Goal: Task Accomplishment & Management: Manage account settings

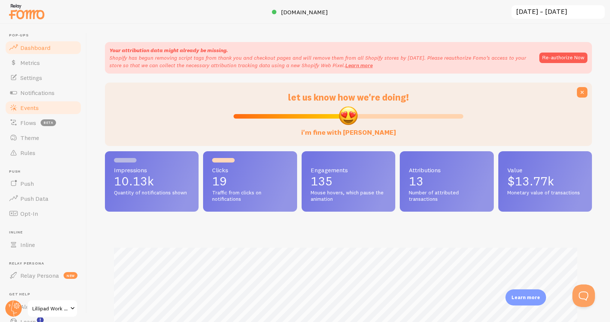
click at [34, 108] on span "Events" at bounding box center [29, 108] width 18 height 8
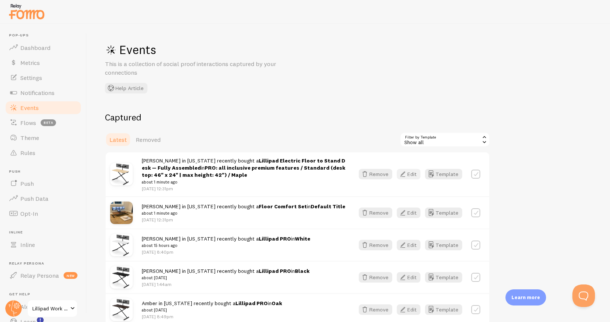
click at [403, 174] on icon "button" at bounding box center [402, 174] width 9 height 9
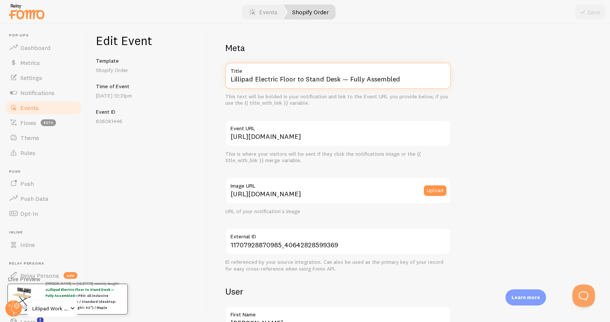
drag, startPoint x: 254, startPoint y: 78, endPoint x: 431, endPoint y: 118, distance: 181.4
click at [431, 118] on div "Meta Lillipad Electric Floor to Stand Desk — Fully Assembled Title This text wi…" at bounding box center [337, 276] width 225 height 468
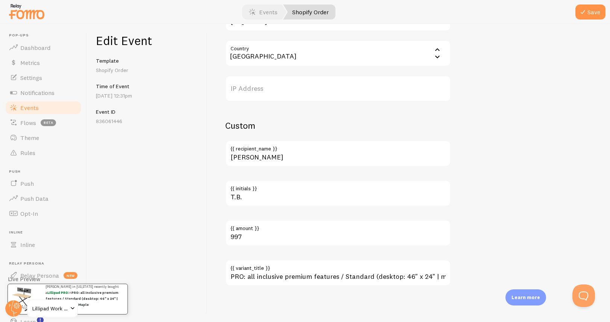
type input "Lillipad PRO"
click at [315, 275] on input "PRO: all inclusive premium features / Standard (desktop: 46" x 24" | max height…" at bounding box center [337, 273] width 225 height 26
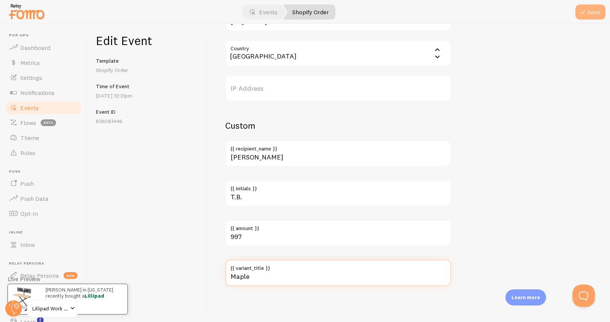
type input "Maple"
click at [587, 15] on button "Save" at bounding box center [590, 12] width 30 height 15
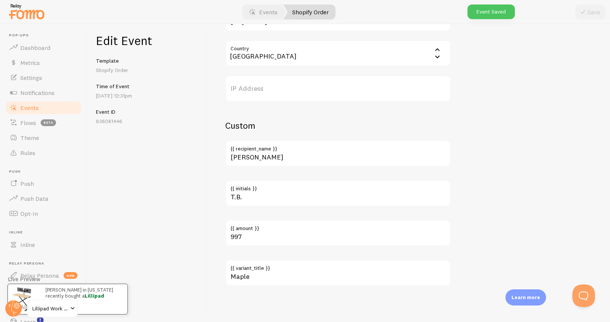
click at [35, 110] on span "Events" at bounding box center [29, 108] width 18 height 8
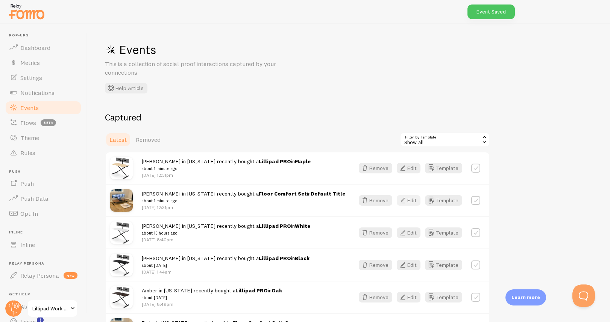
click at [411, 202] on button "Edit" at bounding box center [408, 200] width 24 height 11
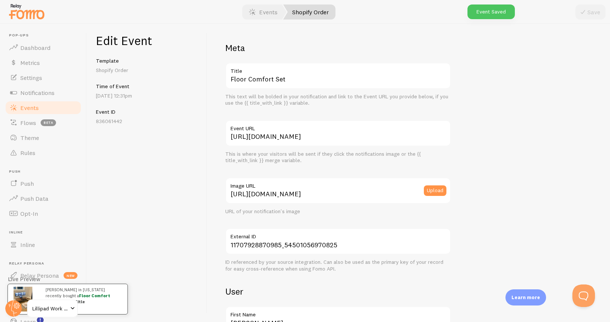
scroll to position [448, 0]
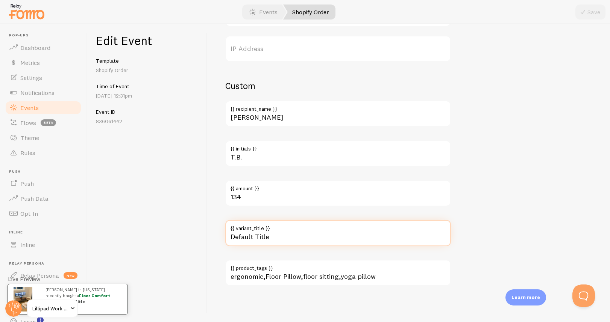
click at [242, 235] on input "Default Title" at bounding box center [337, 233] width 225 height 26
type input "Gray"
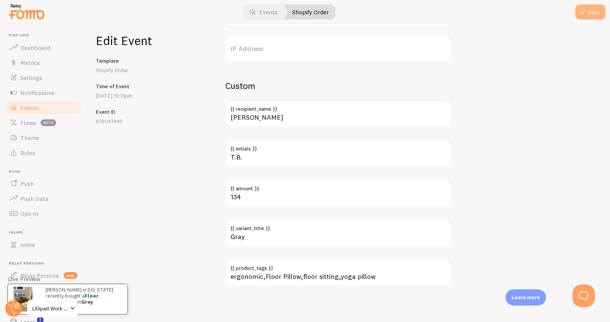
click at [578, 11] on icon "submit" at bounding box center [582, 12] width 9 height 9
